Goal: Information Seeking & Learning: Learn about a topic

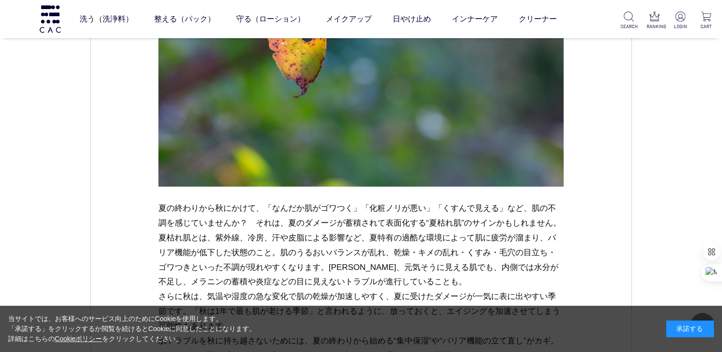
scroll to position [887, 0]
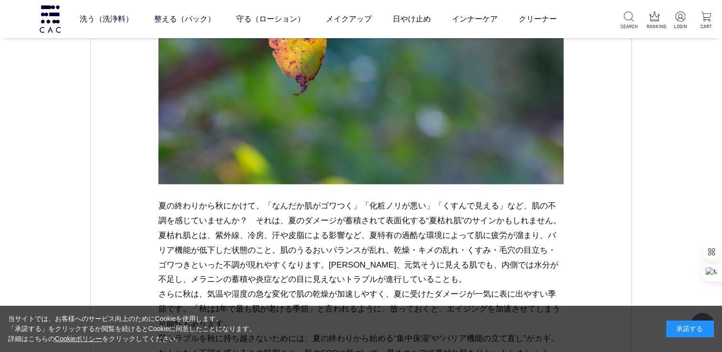
click at [227, 236] on p "夏の終わりから秋にかけて、「なんだか肌がゴワつく」「化粧ノリが悪い」「くすんで見える」など、肌の不調を感じていませんか？　それは、夏のダメージが蓄積されて表面…" at bounding box center [361, 280] width 406 height 162
click at [214, 233] on p "夏の終わりから秋にかけて、「なんだか肌がゴワつく」「化粧ノリが悪い」「くすんで見える」など、肌の不調を感じていませんか？　それは、夏のダメージが蓄積されて表面…" at bounding box center [361, 280] width 406 height 162
click at [217, 234] on p "夏の終わりから秋にかけて、「なんだか肌がゴワつく」「化粧ノリが悪い」「くすんで見える」など、肌の不調を感じていませんか？　それは、夏のダメージが蓄積されて表面…" at bounding box center [361, 280] width 406 height 162
drag, startPoint x: 217, startPoint y: 234, endPoint x: 209, endPoint y: 230, distance: 8.8
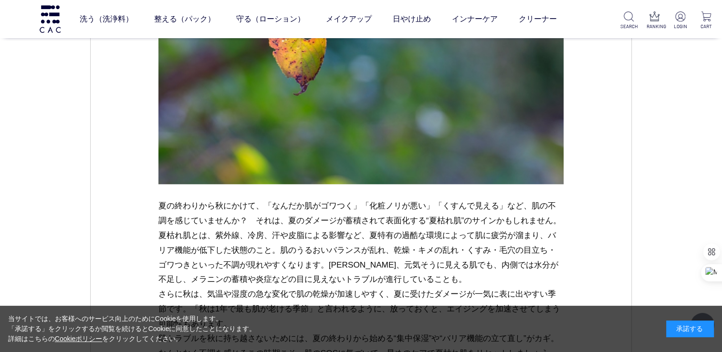
click at [209, 230] on p "夏の終わりから秋にかけて、「なんだか肌がゴワつく」「化粧ノリが悪い」「くすんで見える」など、肌の不調を感じていませんか？　それは、夏のダメージが蓄積されて表面…" at bounding box center [361, 280] width 406 height 162
drag, startPoint x: 209, startPoint y: 230, endPoint x: 306, endPoint y: 230, distance: 97.4
click at [306, 230] on p "夏の終わりから秋にかけて、「なんだか肌がゴワつく」「化粧ノリが悪い」「くすんで見える」など、肌の不調を感じていませんか？　それは、夏のダメージが蓄積されて表面…" at bounding box center [361, 280] width 406 height 162
drag, startPoint x: 215, startPoint y: 234, endPoint x: 402, endPoint y: 280, distance: 193.1
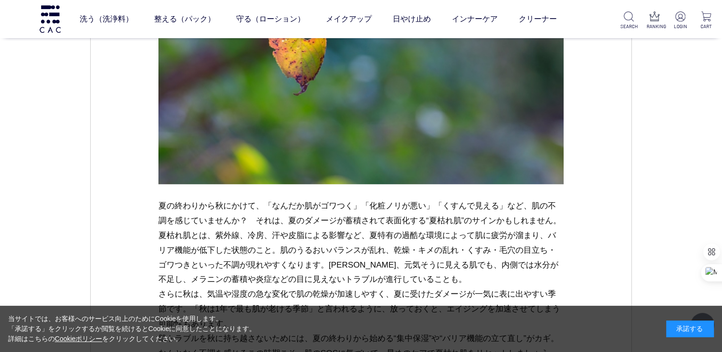
click at [402, 280] on p "夏の終わりから秋にかけて、「なんだか肌がゴワつく」「化粧ノリが悪い」「くすんで見える」など、肌の不調を感じていませんか？　それは、夏のダメージが蓄積されて表面…" at bounding box center [361, 280] width 406 height 162
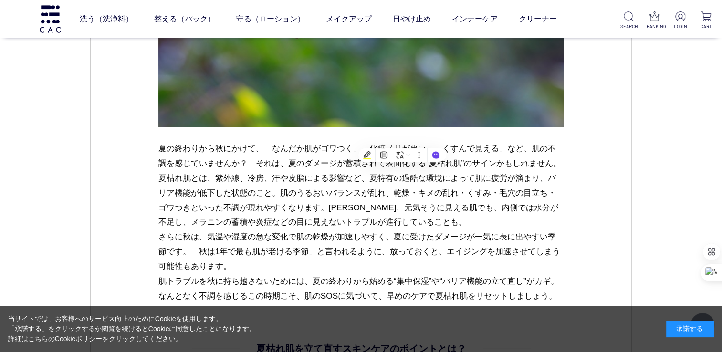
scroll to position [1030, 0]
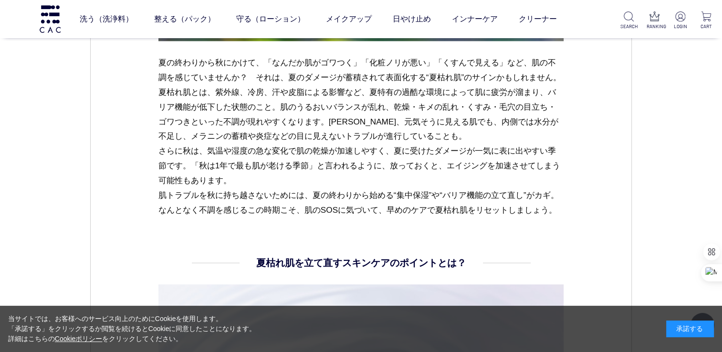
click at [215, 90] on p "夏の終わりから秋にかけて、「なんだか肌がゴワつく」「化粧ノリが悪い」「くすんで見える」など、肌の不調を感じていませんか？　それは、夏のダメージが蓄積されて表面…" at bounding box center [361, 136] width 406 height 162
click at [214, 92] on p "夏の終わりから秋にかけて、「なんだか肌がゴワつく」「化粧ノリが悪い」「くすんで見える」など、肌の不調を感じていませんか？　それは、夏のダメージが蓄積されて表面…" at bounding box center [361, 136] width 406 height 162
drag, startPoint x: 213, startPoint y: 93, endPoint x: 261, endPoint y: 102, distance: 49.0
click at [261, 102] on p "夏の終わりから秋にかけて、「なんだか肌がゴワつく」「化粧ノリが悪い」「くすんで見える」など、肌の不調を感じていませんか？　それは、夏のダメージが蓄積されて表面…" at bounding box center [361, 136] width 406 height 162
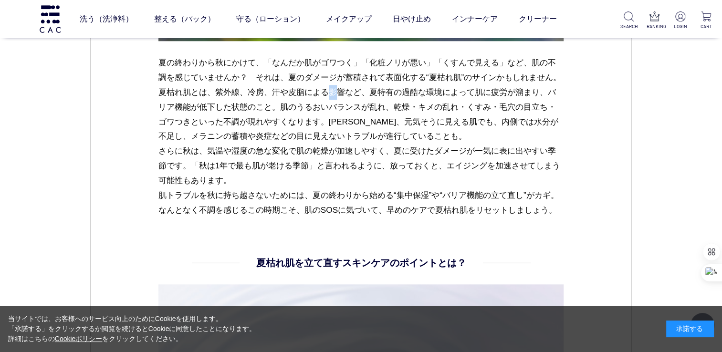
drag, startPoint x: 261, startPoint y: 102, endPoint x: 212, endPoint y: 89, distance: 50.9
click at [212, 89] on p "夏の終わりから秋にかけて、「なんだか肌がゴワつく」「化粧ノリが悪い」「くすんで見える」など、肌の不調を感じていませんか？　それは、夏のダメージが蓄積されて表面…" at bounding box center [361, 136] width 406 height 162
drag, startPoint x: 212, startPoint y: 89, endPoint x: 317, endPoint y: 83, distance: 105.1
click at [317, 83] on p "夏の終わりから秋にかけて、「なんだか肌がゴワつく」「化粧ノリが悪い」「くすんで見える」など、肌の不調を感じていませんか？　それは、夏のダメージが蓄積されて表面…" at bounding box center [361, 136] width 406 height 162
click at [213, 92] on p "夏の終わりから秋にかけて、「なんだか肌がゴワつく」「化粧ノリが悪い」「くすんで見える」など、肌の不調を感じていませんか？　それは、夏のダメージが蓄積されて表面…" at bounding box center [361, 136] width 406 height 162
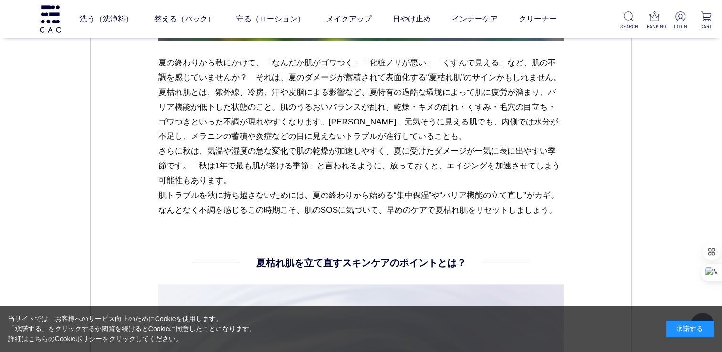
click at [215, 96] on p "夏の終わりから秋にかけて、「なんだか肌がゴワつく」「化粧ノリが悪い」「くすんで見える」など、肌の不調を感じていませんか？　それは、夏のダメージが蓄積されて表面…" at bounding box center [361, 136] width 406 height 162
click at [256, 115] on p "夏の終わりから秋にかけて、「なんだか肌がゴワつく」「化粧ノリが悪い」「くすんで見える」など、肌の不調を感じていませんか？　それは、夏のダメージが蓄積されて表面…" at bounding box center [361, 136] width 406 height 162
drag, startPoint x: 215, startPoint y: 92, endPoint x: 293, endPoint y: 186, distance: 122.6
click at [293, 186] on p "夏の終わりから秋にかけて、「なんだか肌がゴワつく」「化粧ノリが悪い」「くすんで見える」など、肌の不調を感じていませんか？　それは、夏のダメージが蓄積されて表面…" at bounding box center [361, 136] width 406 height 162
drag, startPoint x: 293, startPoint y: 186, endPoint x: 227, endPoint y: 173, distance: 67.6
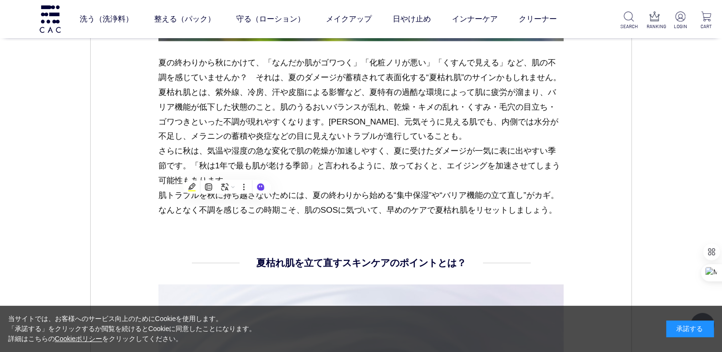
copy p "紫外線、冷房、汗や皮脂による影響など、夏特有の過酷な環境によって肌に疲労が溜まり、バリア機能が低下した状態のこと。肌のうるおいバランスが乱れ、乾燥・キメの乱れ…"
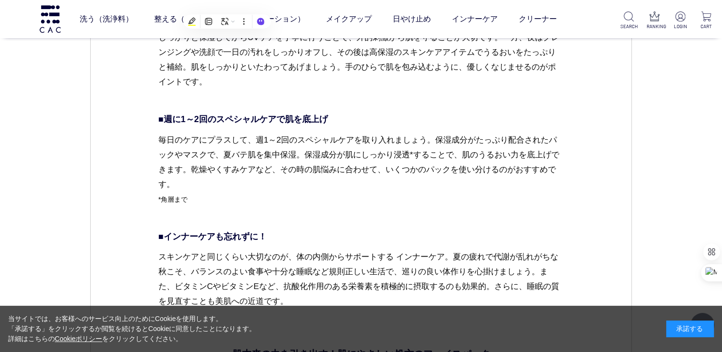
scroll to position [2419, 0]
